Goal: Find specific page/section: Find specific page/section

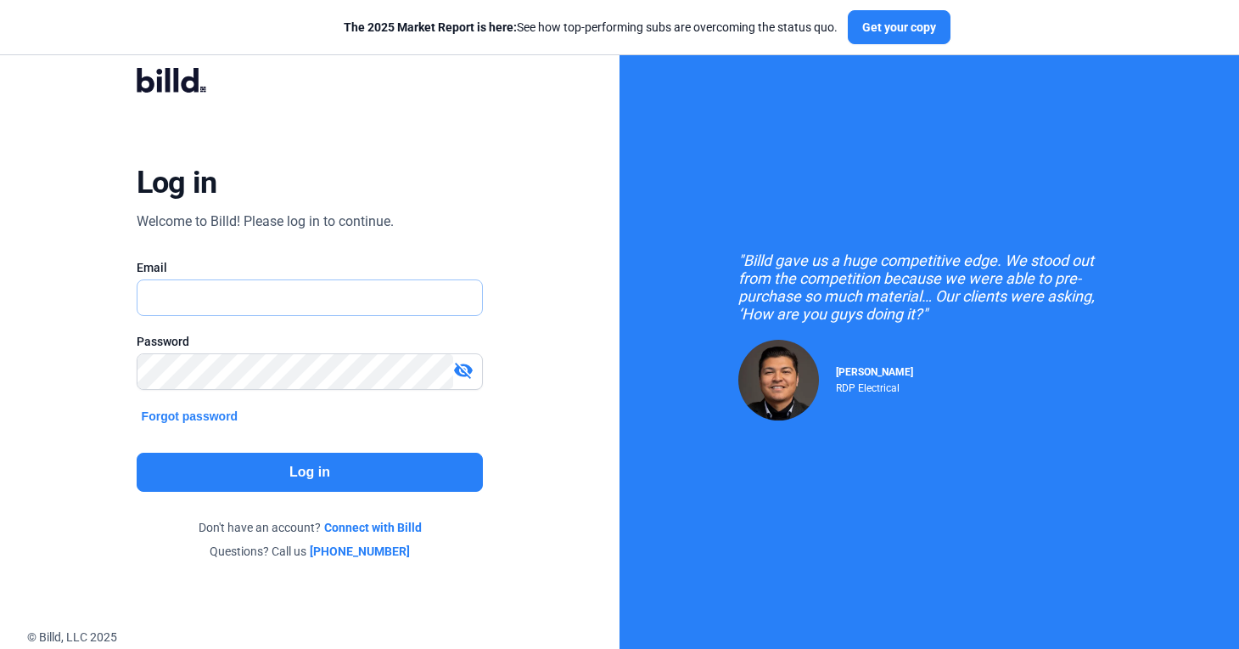
type input "[PERSON_NAME][EMAIL_ADDRESS][DOMAIN_NAME]"
click at [228, 469] on button "Log in" at bounding box center [310, 471] width 347 height 39
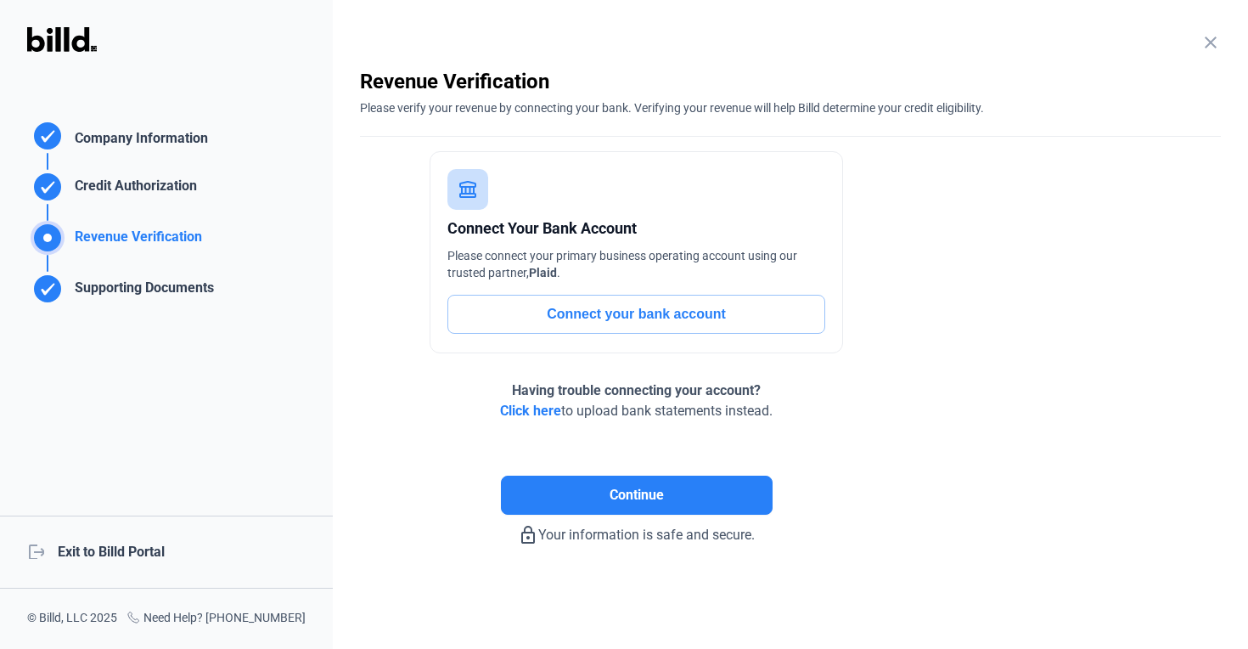
click at [140, 548] on div "logout Exit to Billd Portal" at bounding box center [166, 551] width 333 height 73
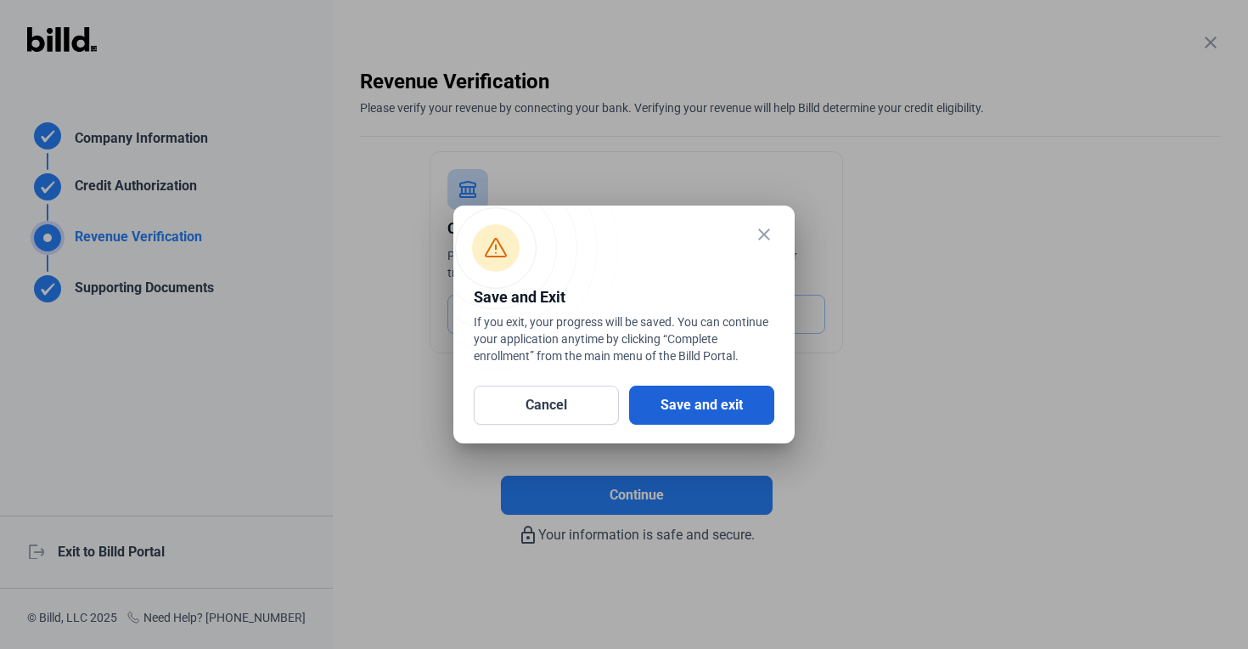
click at [705, 408] on button "Save and exit" at bounding box center [701, 404] width 145 height 39
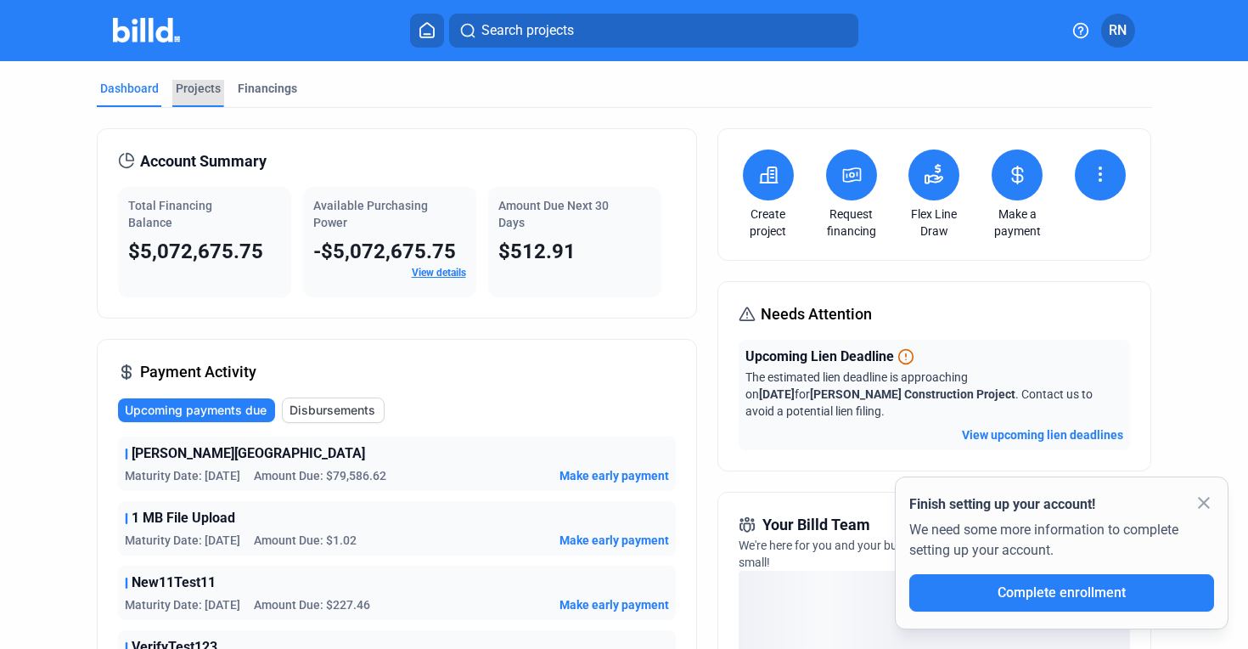
click at [212, 95] on div "Projects" at bounding box center [198, 88] width 45 height 17
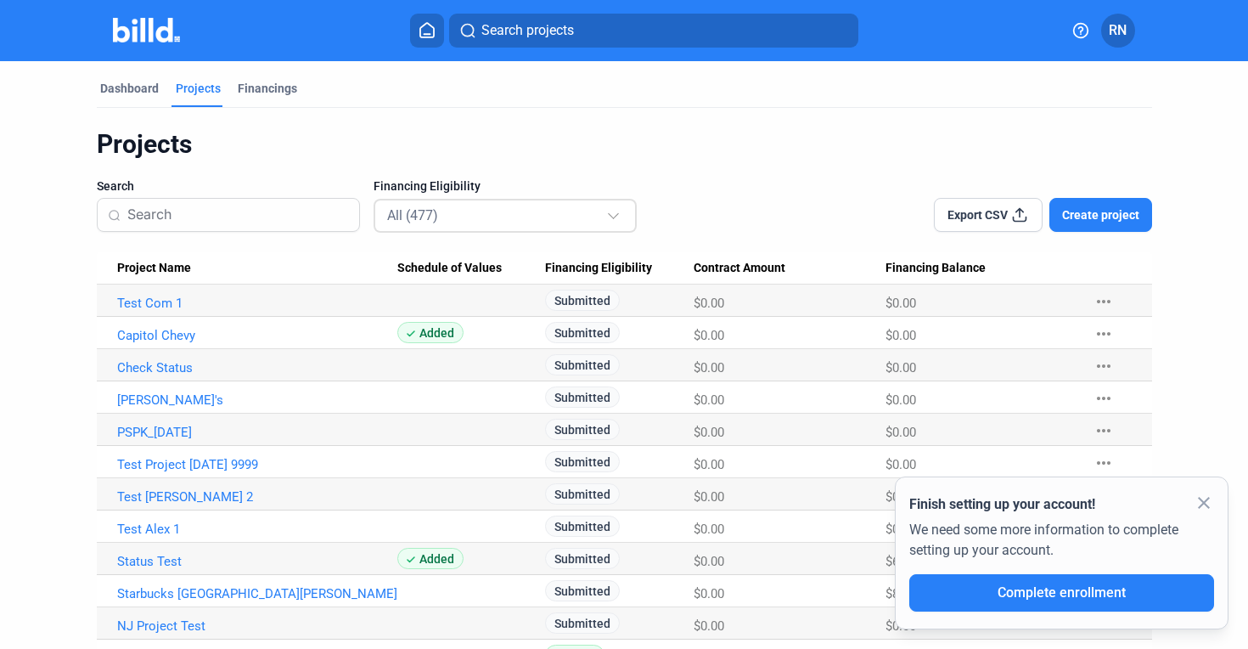
click at [469, 211] on div "All (477)" at bounding box center [496, 215] width 219 height 22
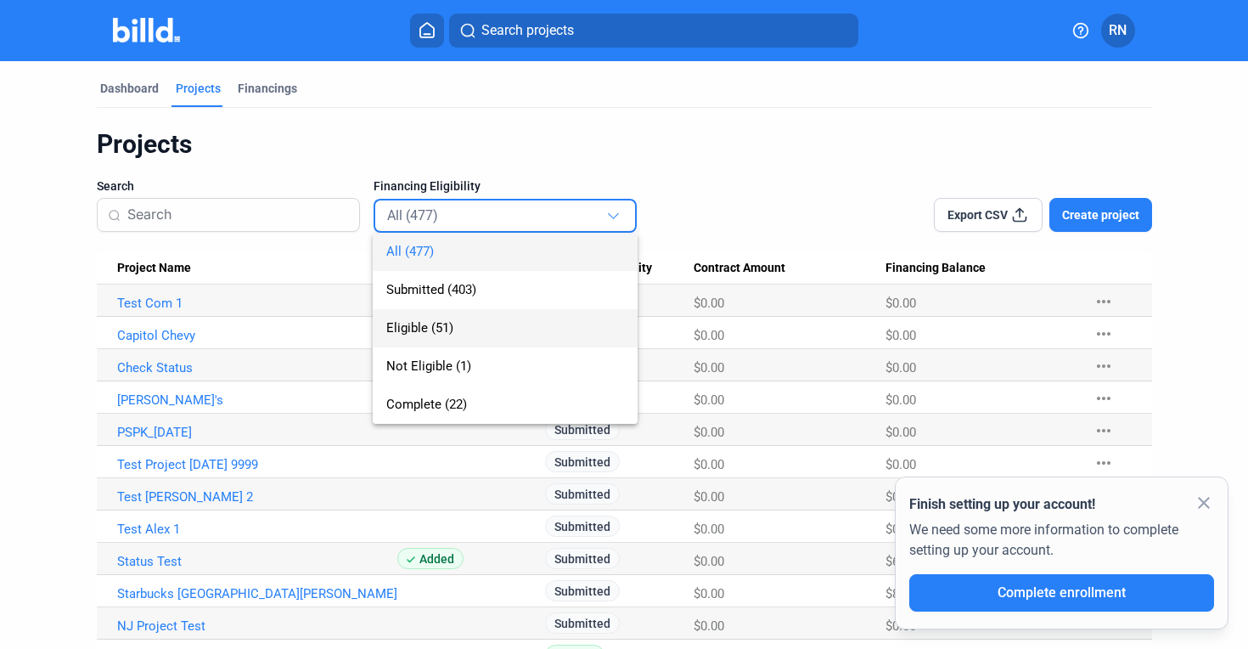
click at [466, 336] on span "Eligible (51)" at bounding box center [505, 328] width 238 height 38
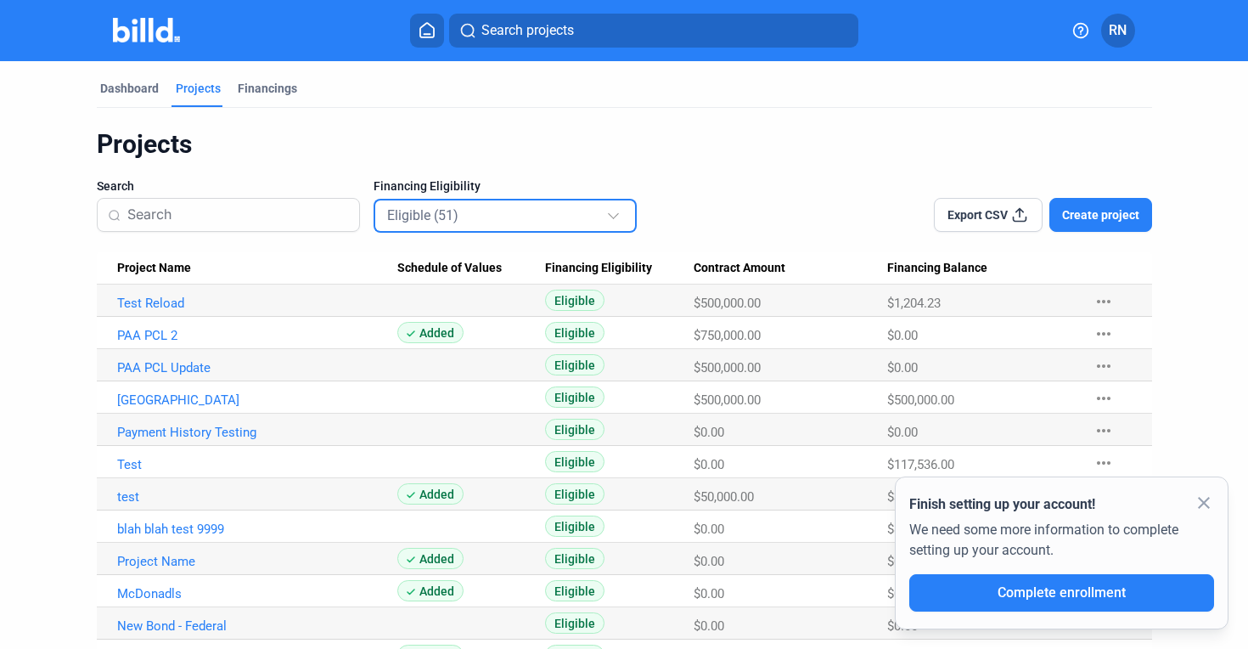
click at [1096, 299] on mat-icon "more_horiz" at bounding box center [1103, 301] width 20 height 20
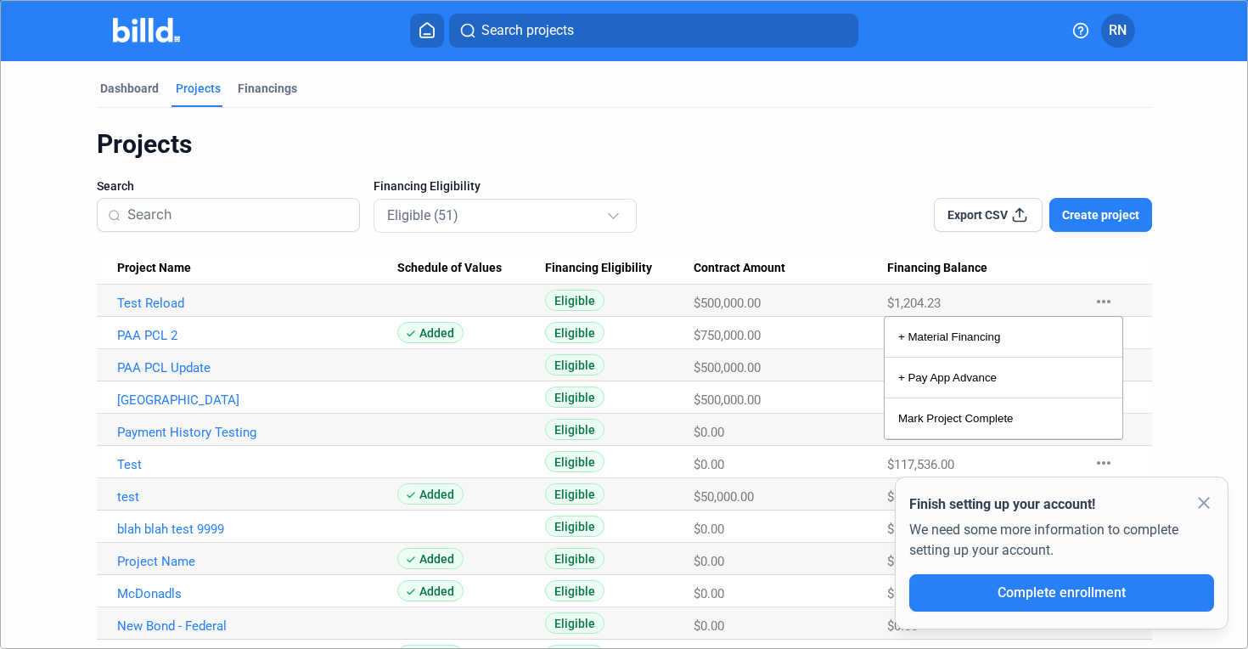
click at [1202, 504] on div at bounding box center [624, 324] width 1248 height 649
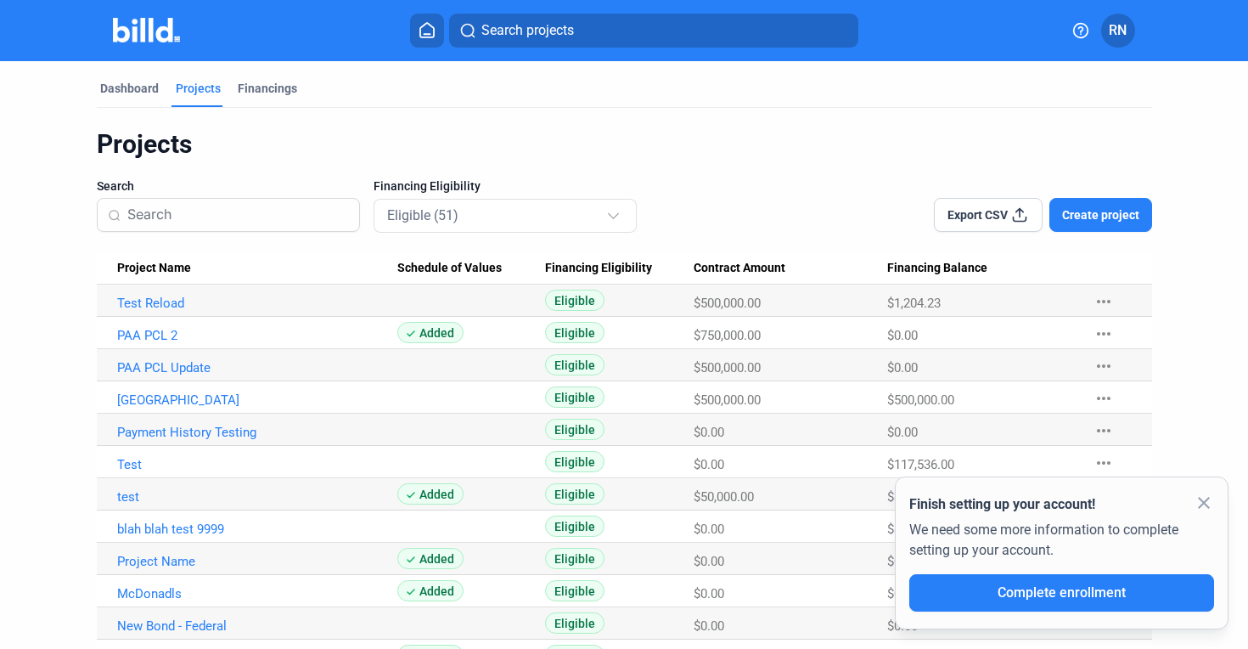
click at [1204, 498] on mat-icon "close" at bounding box center [1203, 502] width 20 height 20
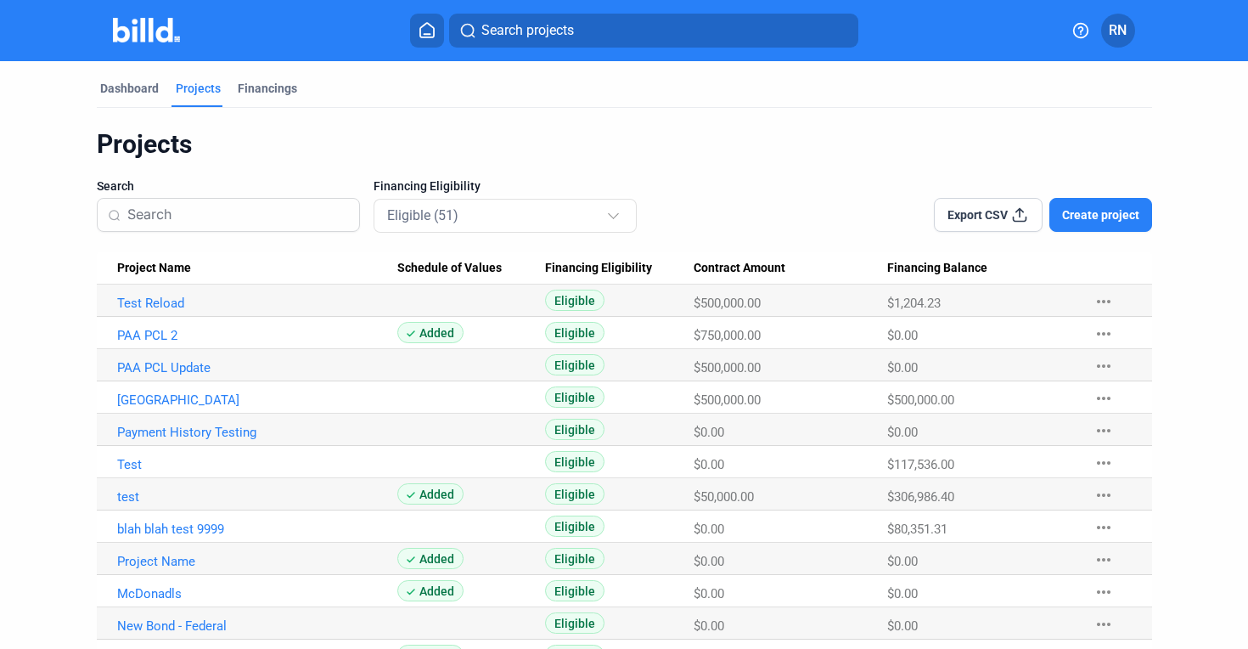
click at [1120, 28] on span "RN" at bounding box center [1118, 30] width 18 height 20
